Goal: Task Accomplishment & Management: Use online tool/utility

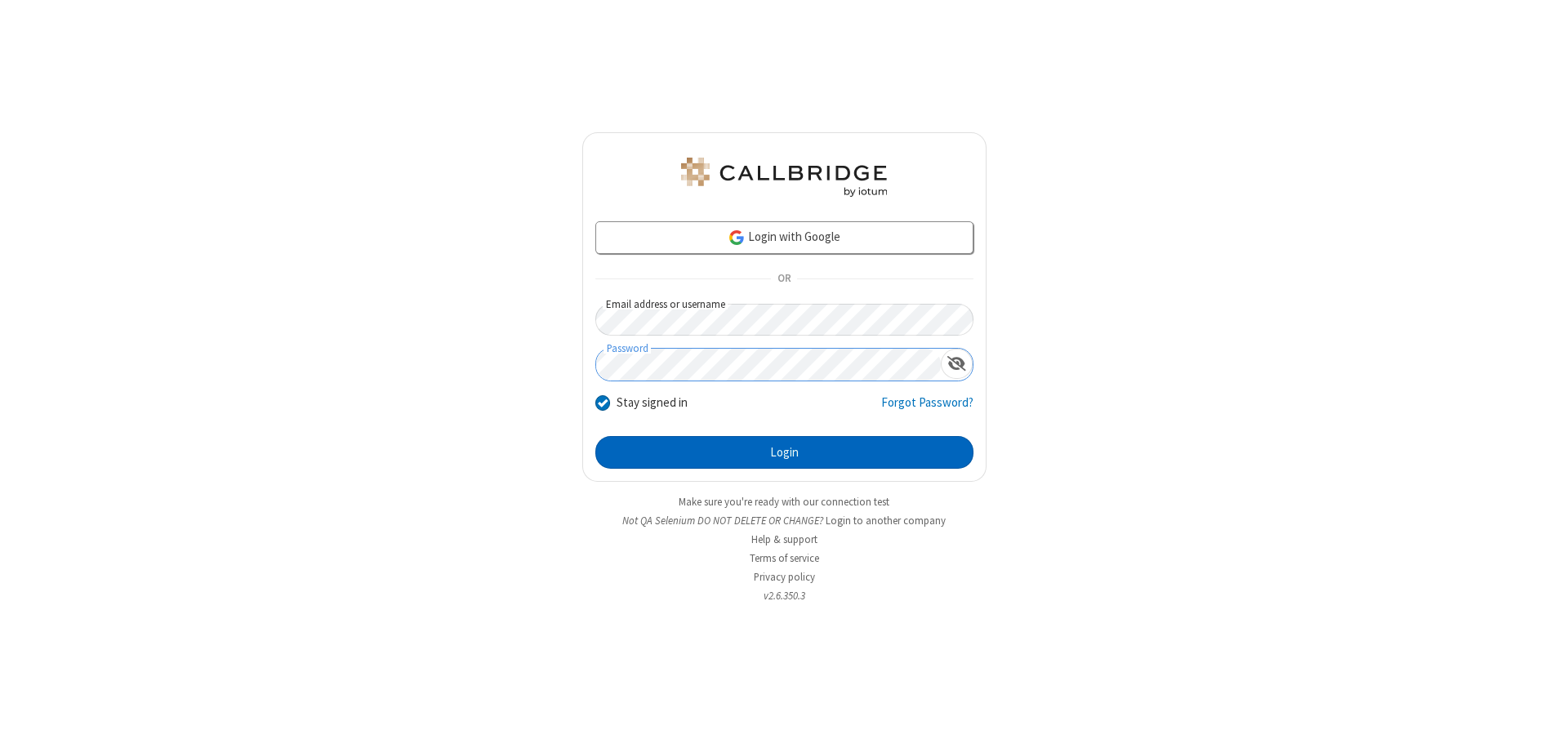
click at [784, 452] on button "Login" at bounding box center [784, 452] width 378 height 33
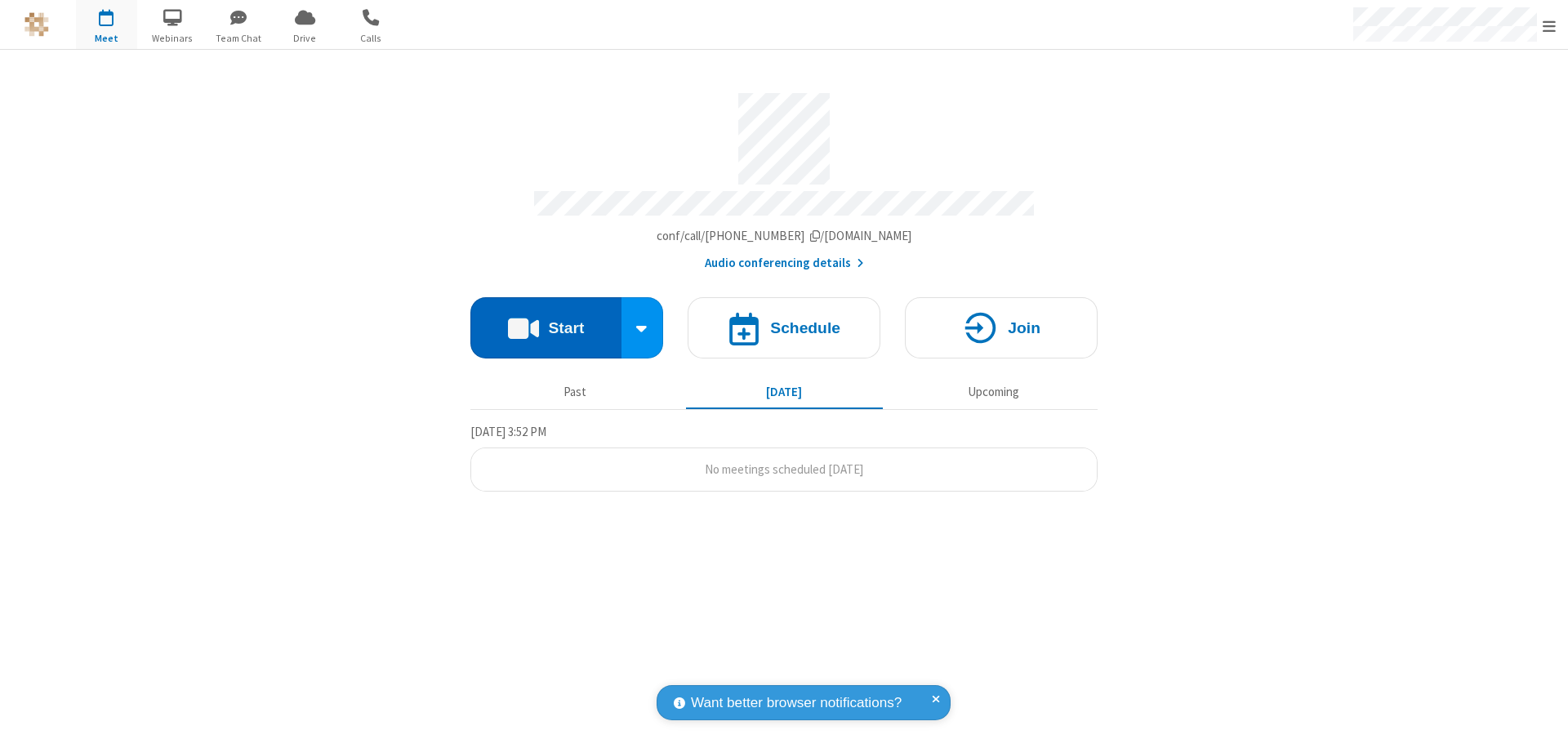
click at [545, 320] on button "Start" at bounding box center [545, 327] width 151 height 61
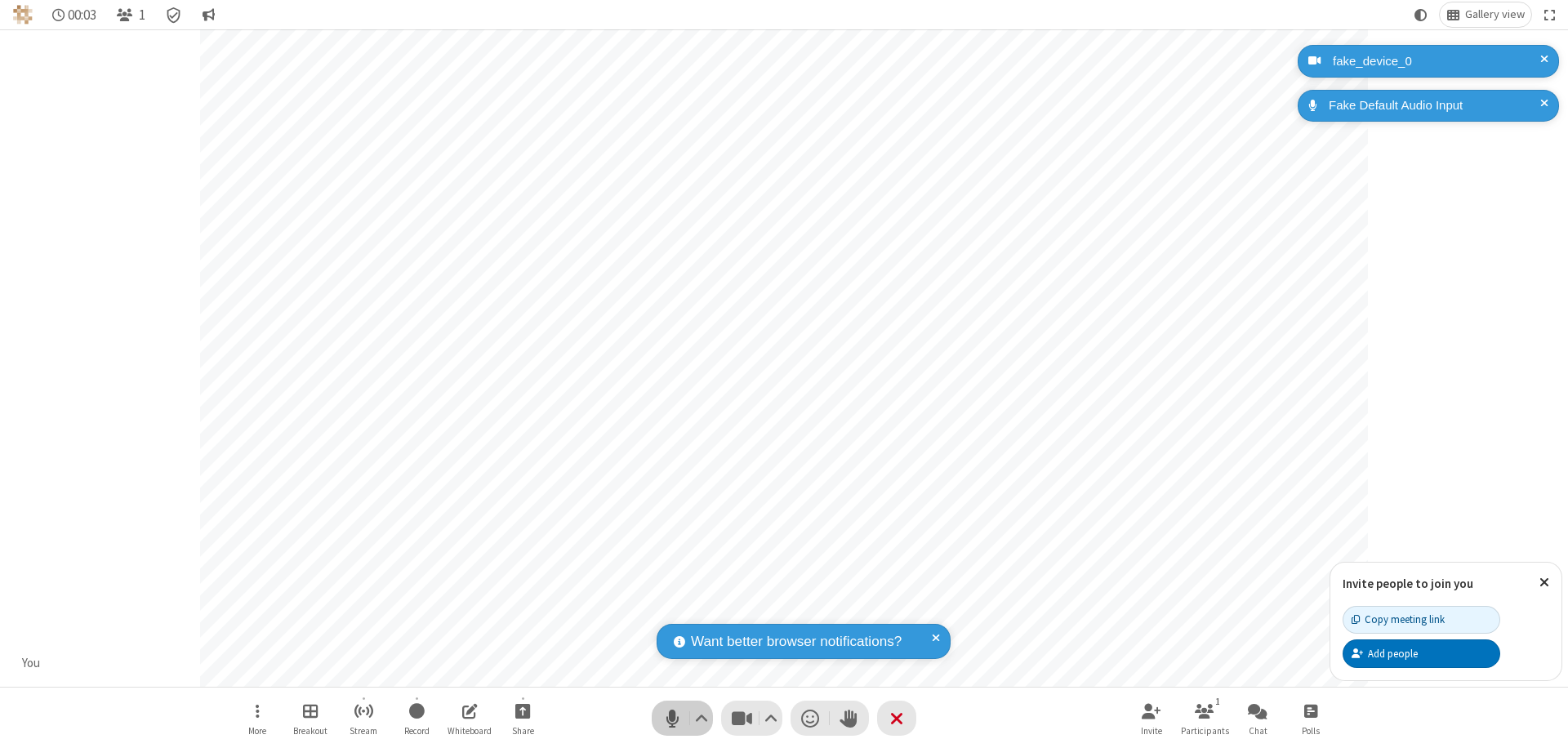
click at [672, 718] on span "Mute (⌘+Shift+A)" at bounding box center [671, 718] width 24 height 23
click at [672, 718] on span "Unmute (⌘+Shift+A)" at bounding box center [671, 718] width 24 height 23
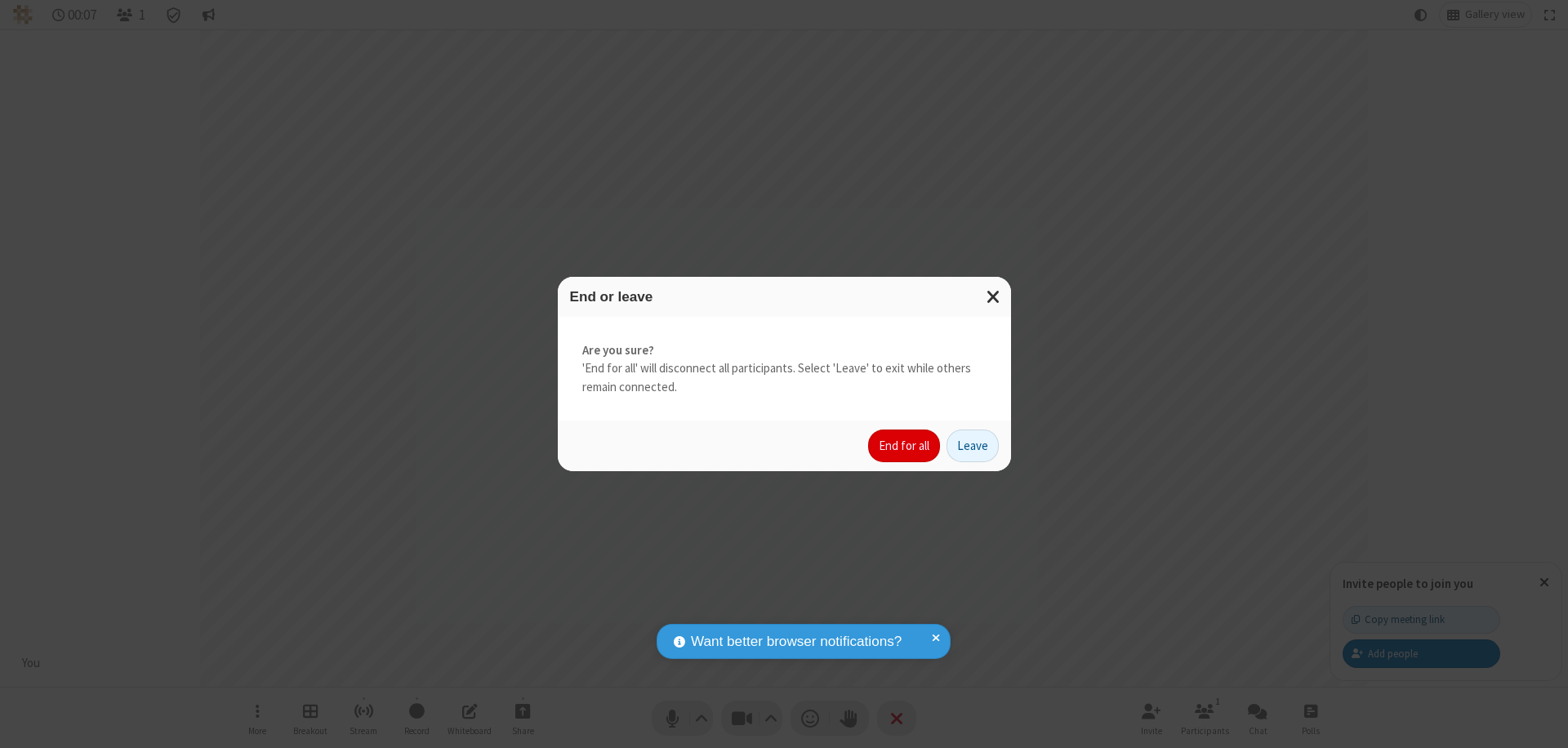
click at [905, 446] on button "End for all" at bounding box center [904, 446] width 72 height 33
